Goal: Navigation & Orientation: Find specific page/section

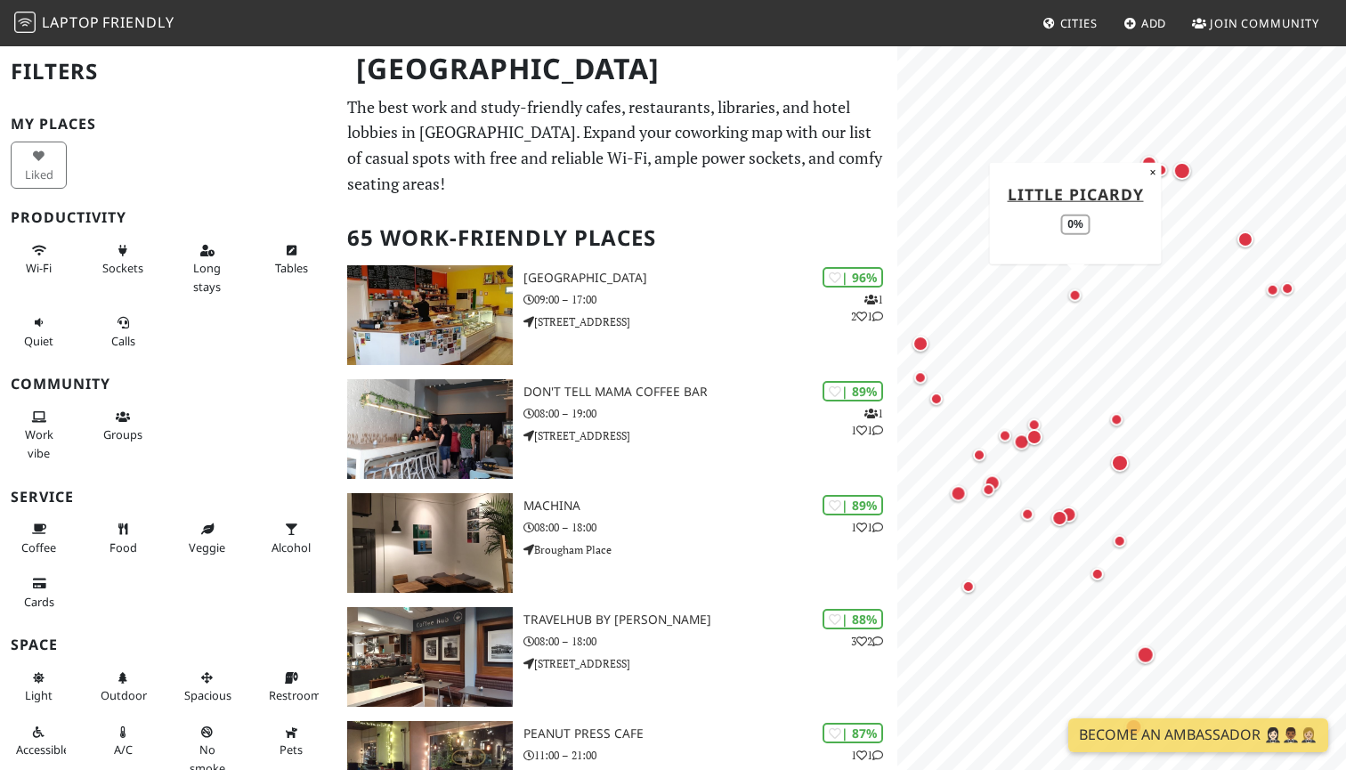
drag, startPoint x: 1058, startPoint y: 571, endPoint x: 1071, endPoint y: 282, distance: 288.7
click at [1071, 288] on div "Map marker" at bounding box center [1075, 294] width 12 height 12
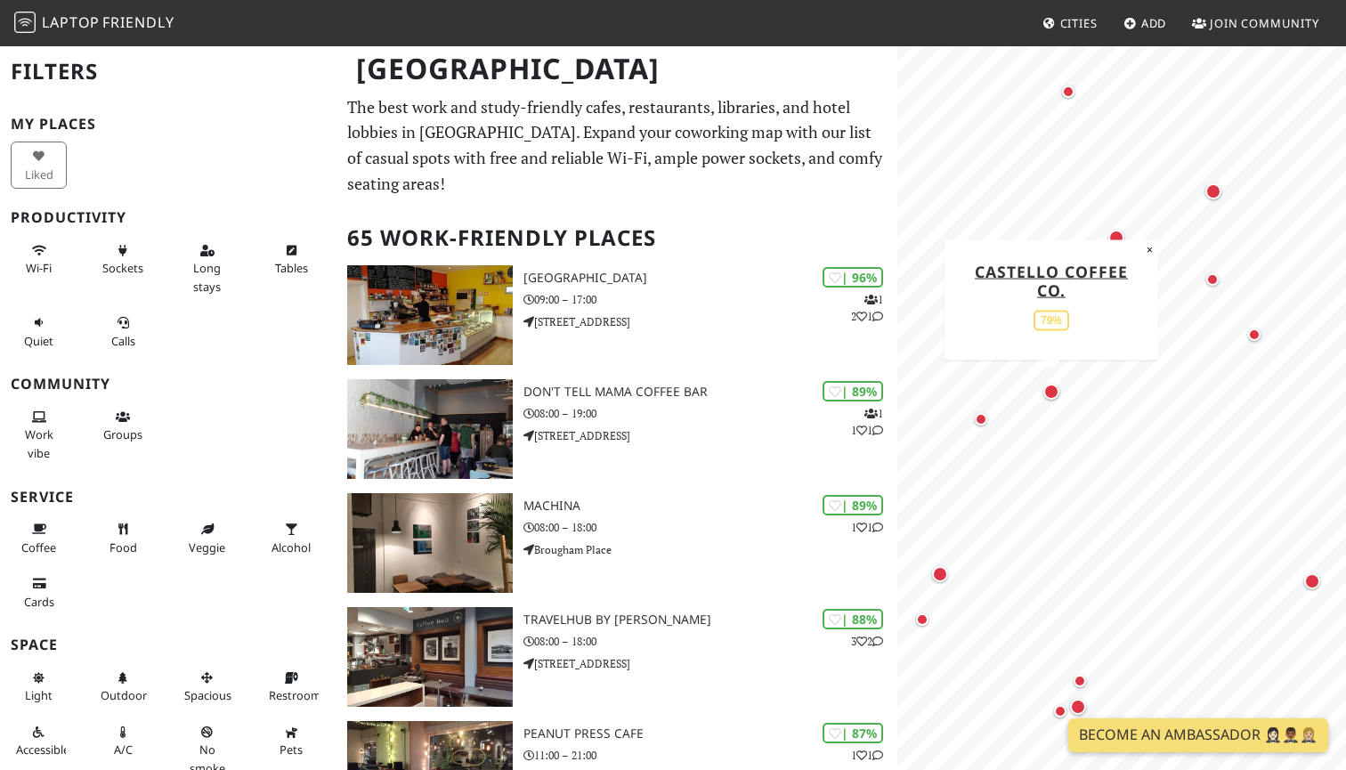
click at [1053, 384] on div "Map marker" at bounding box center [1051, 392] width 16 height 16
click at [978, 421] on div "Map marker" at bounding box center [981, 419] width 12 height 12
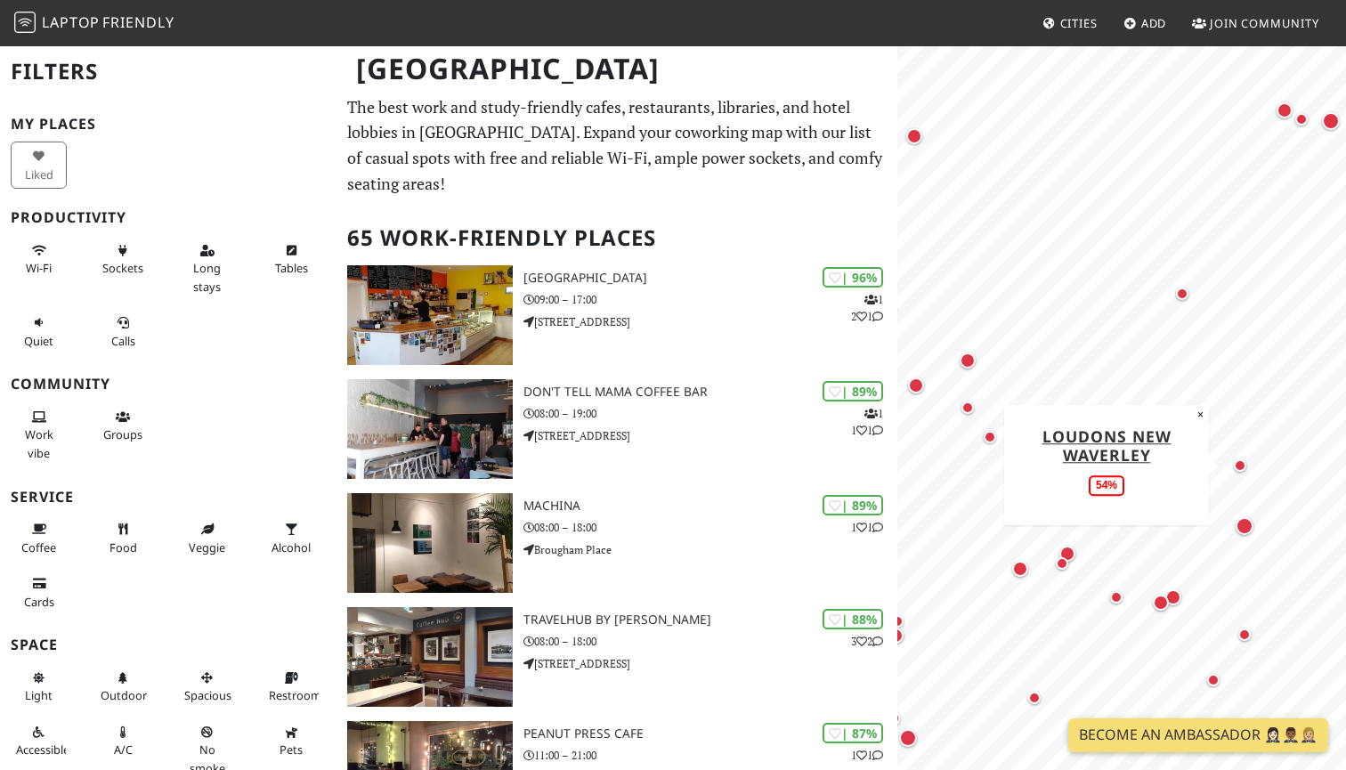
click at [1245, 459] on div "Map marker" at bounding box center [1239, 465] width 21 height 21
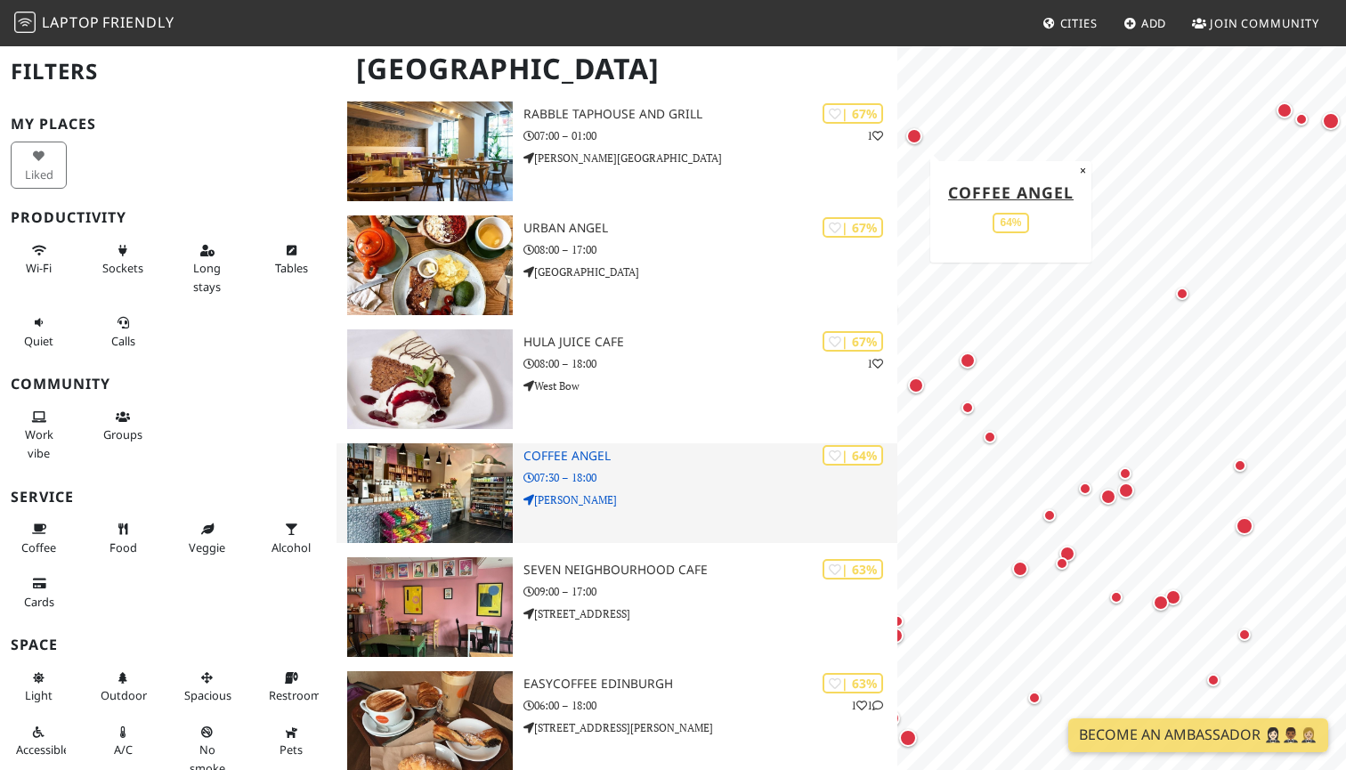
scroll to position [2875, 0]
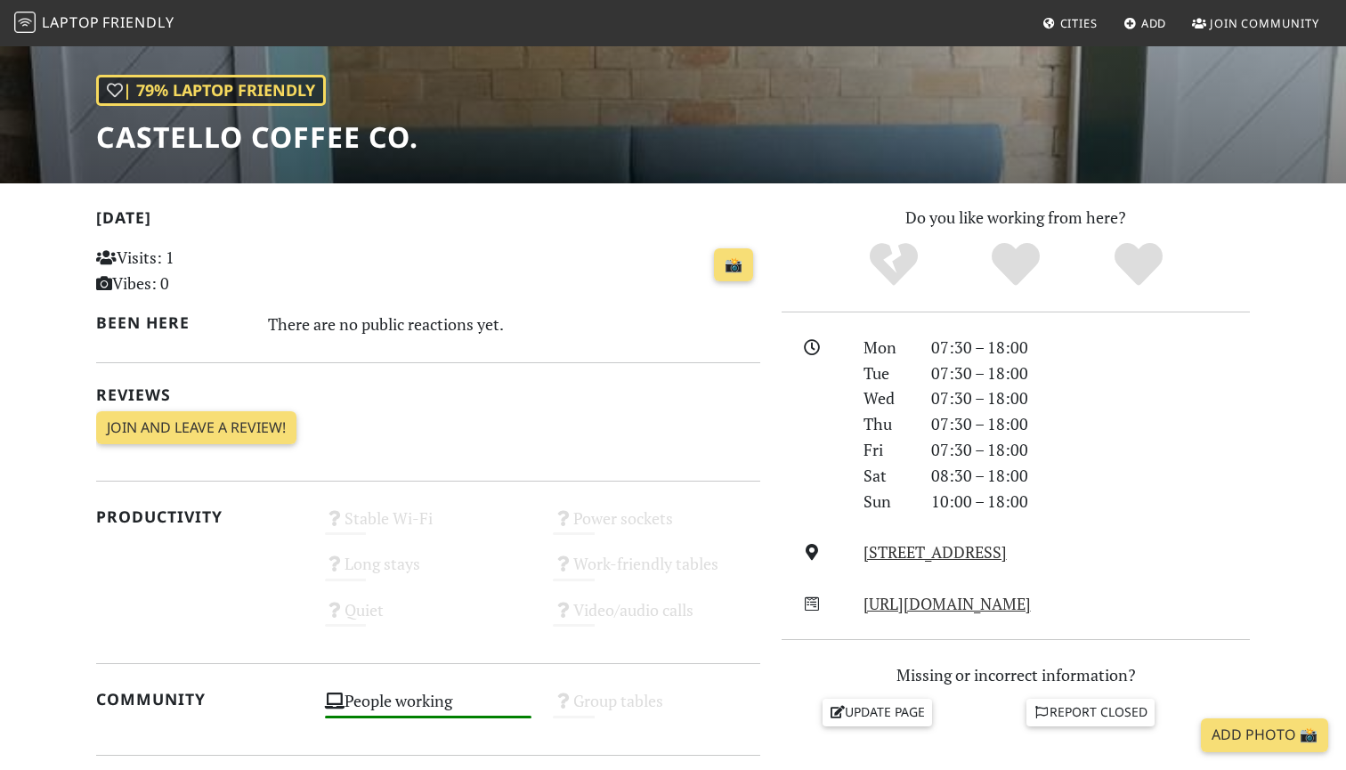
scroll to position [230, 0]
